Goal: Navigation & Orientation: Find specific page/section

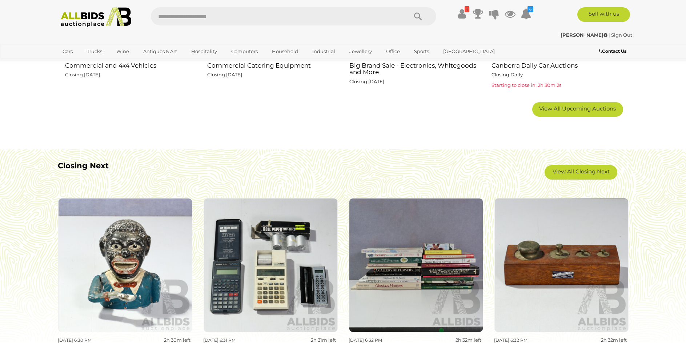
scroll to position [581, 0]
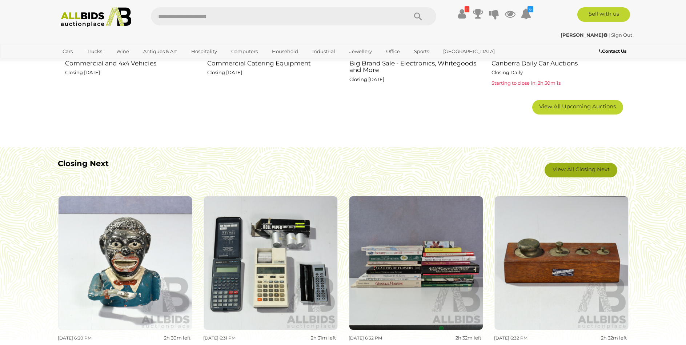
click at [582, 165] on link "View All Closing Next" at bounding box center [580, 170] width 73 height 15
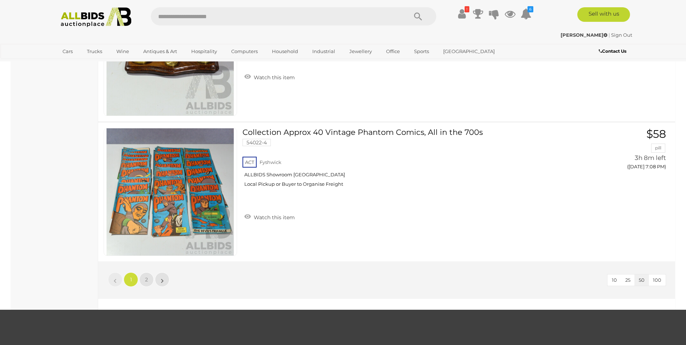
scroll to position [6977, 0]
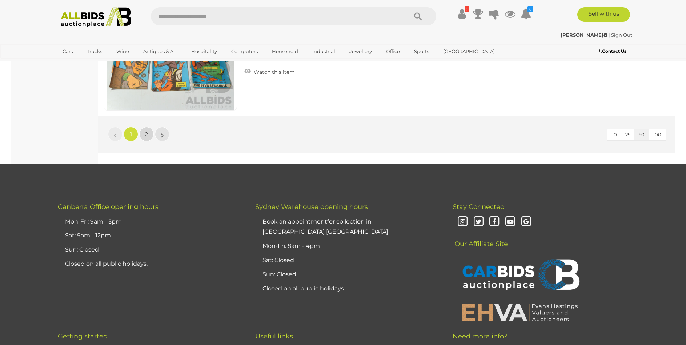
click at [146, 135] on span "2" at bounding box center [146, 134] width 3 height 7
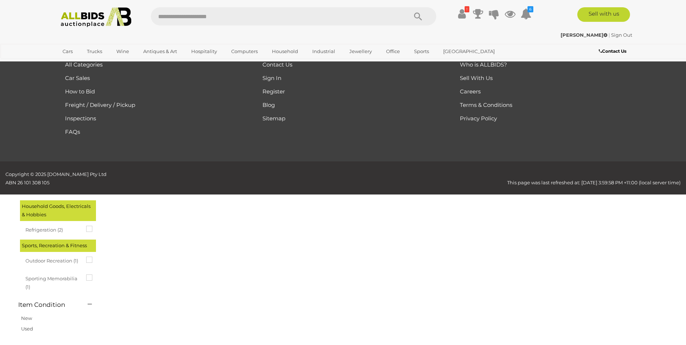
scroll to position [25, 0]
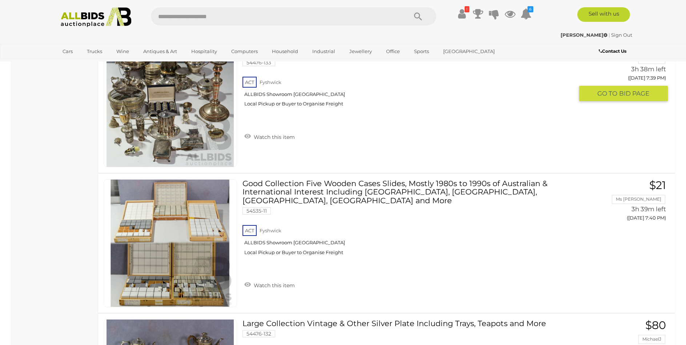
scroll to position [5004, 0]
